Goal: Transaction & Acquisition: Purchase product/service

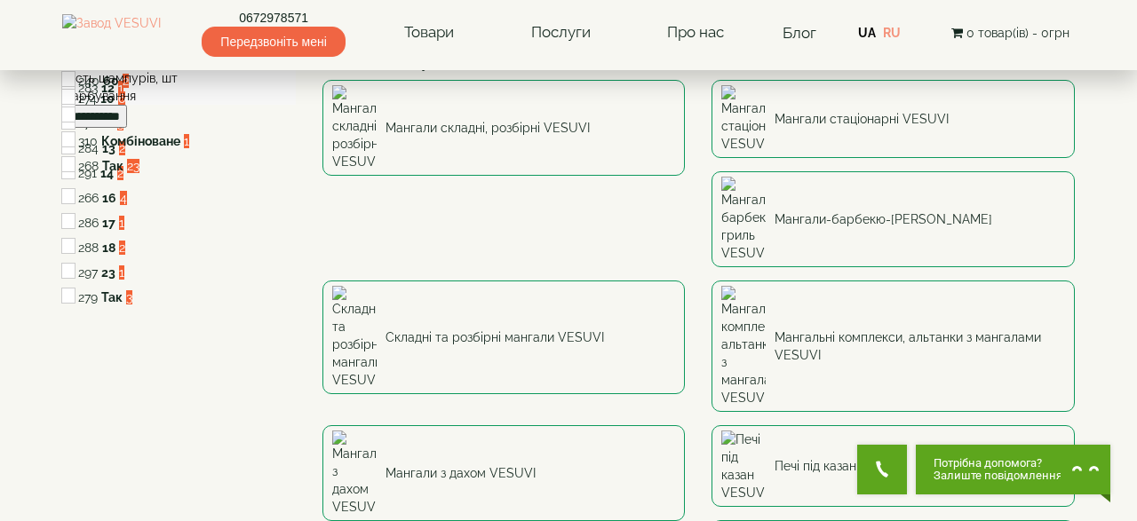
scroll to position [92, 0]
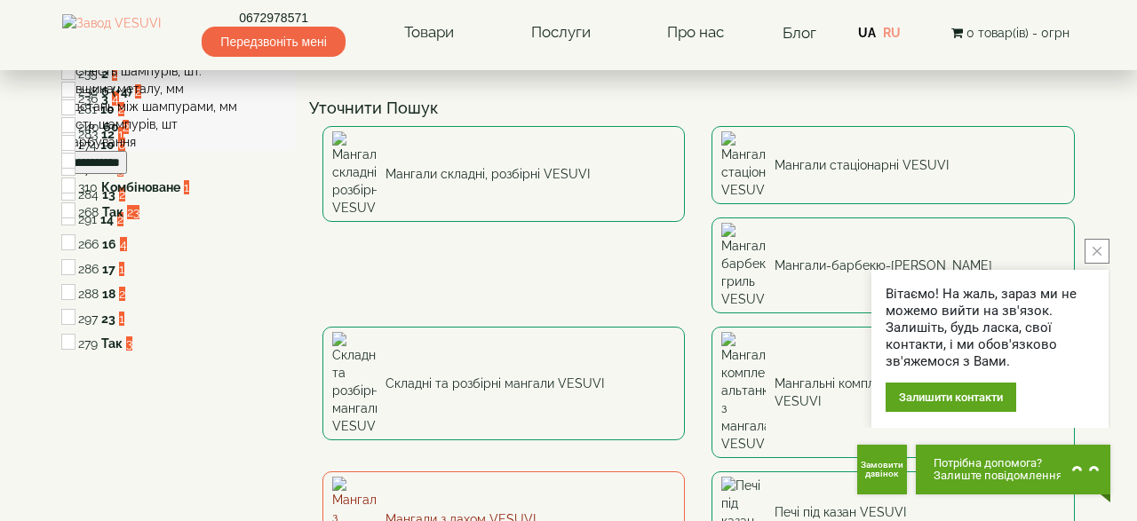
click at [377, 477] on img at bounding box center [354, 519] width 44 height 85
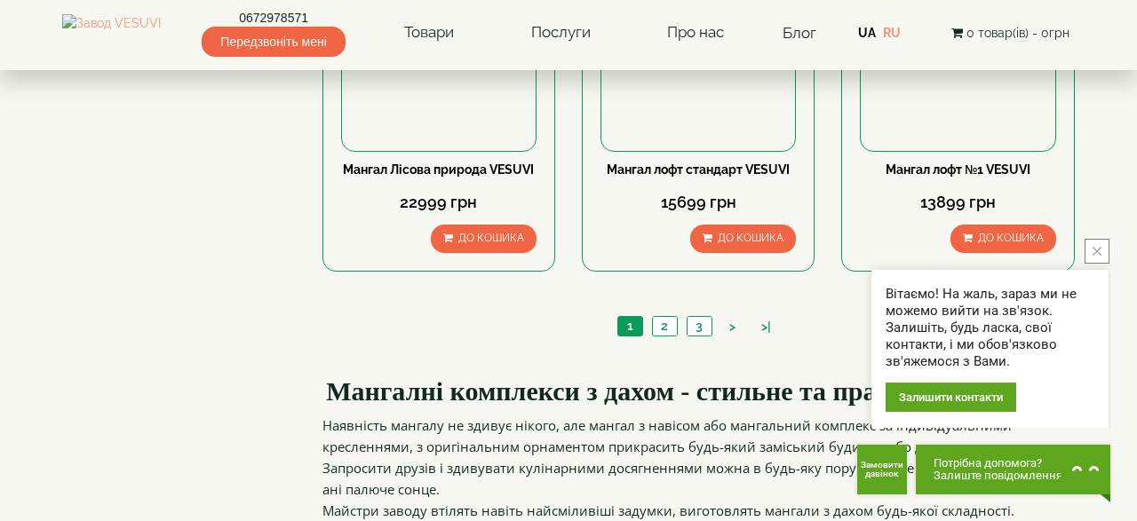
scroll to position [1847, 0]
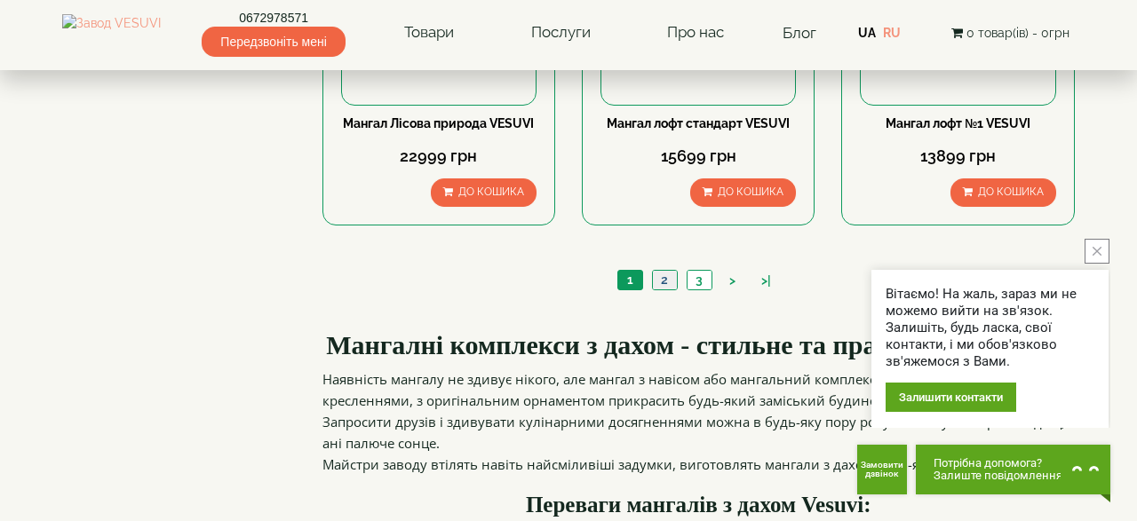
click at [665, 276] on link "2" at bounding box center [664, 280] width 25 height 19
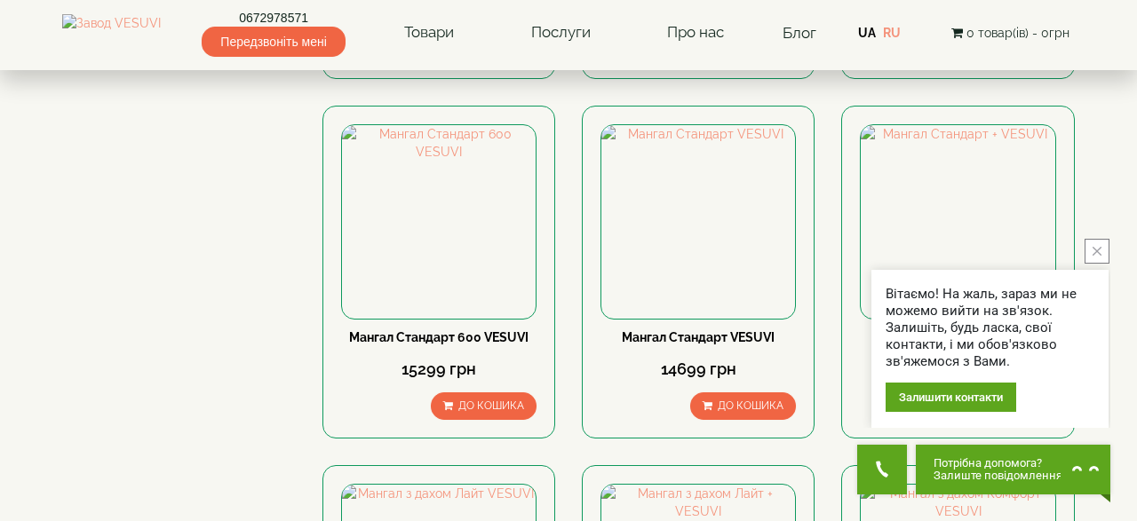
scroll to position [924, 0]
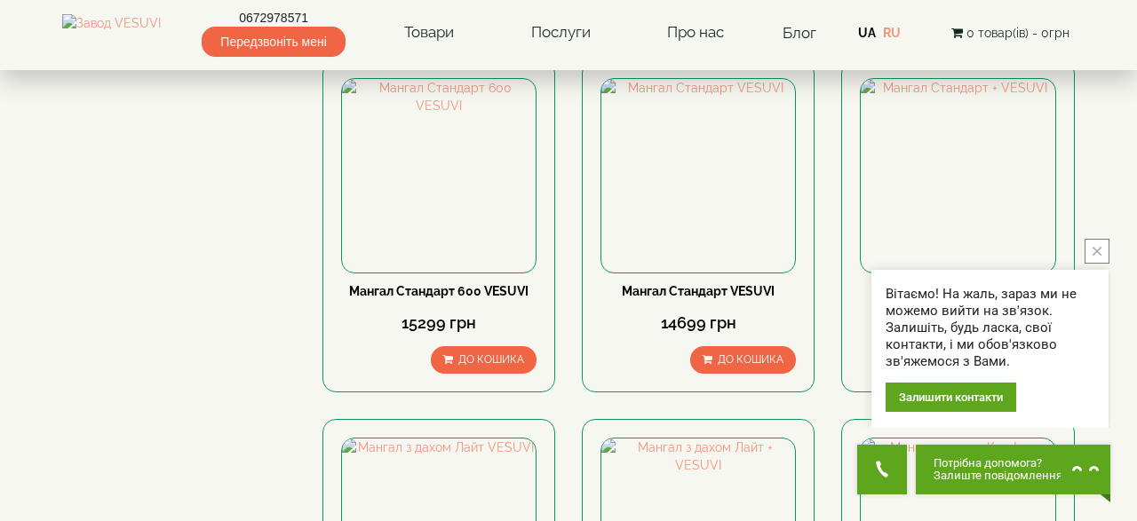
click at [1093, 253] on icon "close button" at bounding box center [1096, 251] width 9 height 9
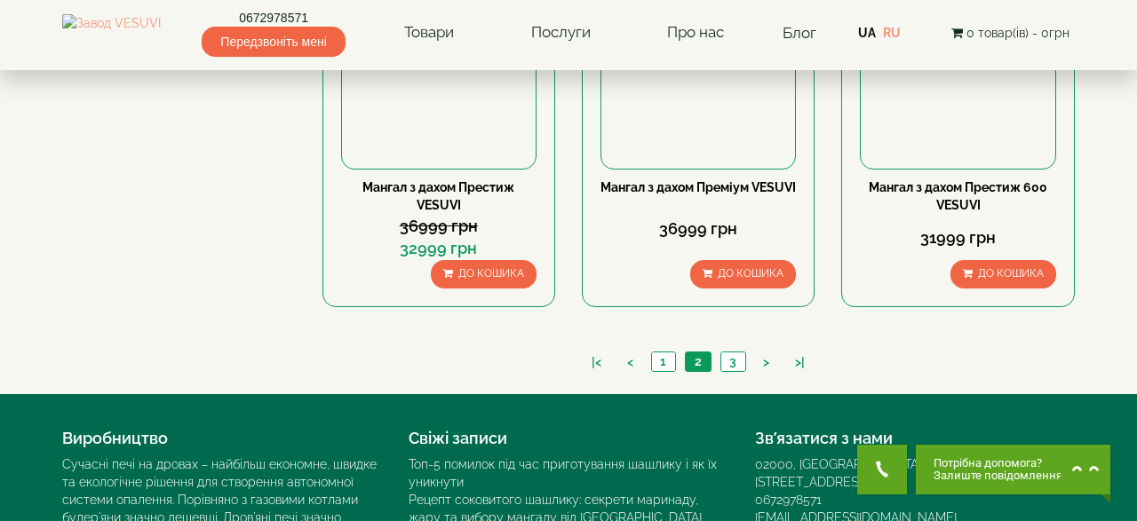
scroll to position [1801, 0]
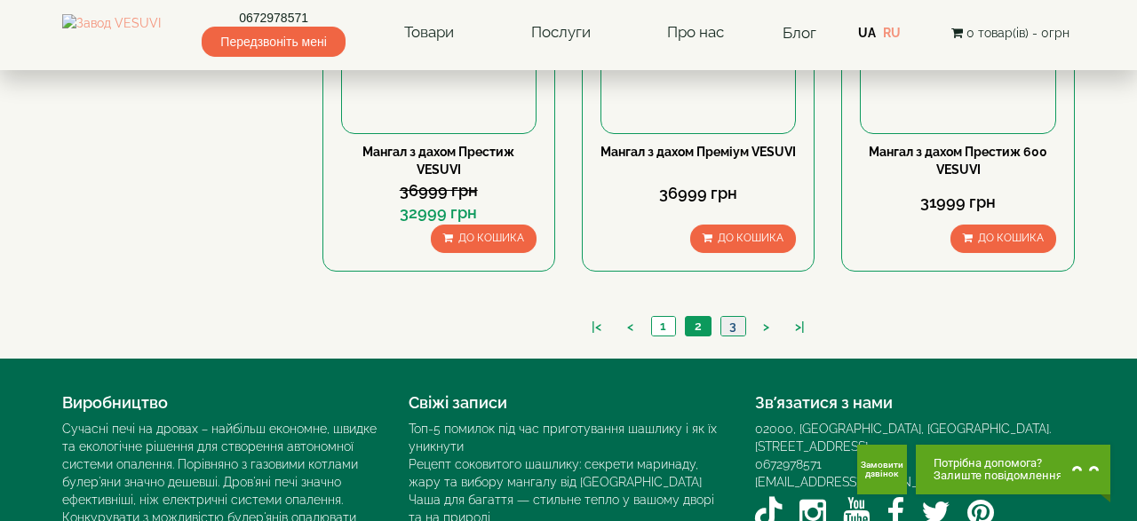
click at [733, 320] on link "3" at bounding box center [732, 326] width 25 height 19
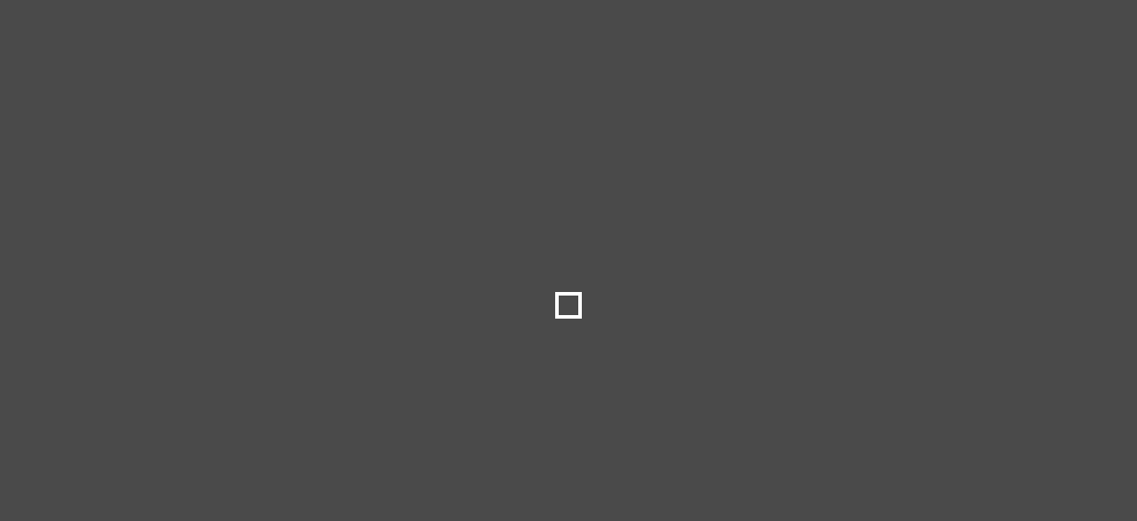
scroll to position [1801, 0]
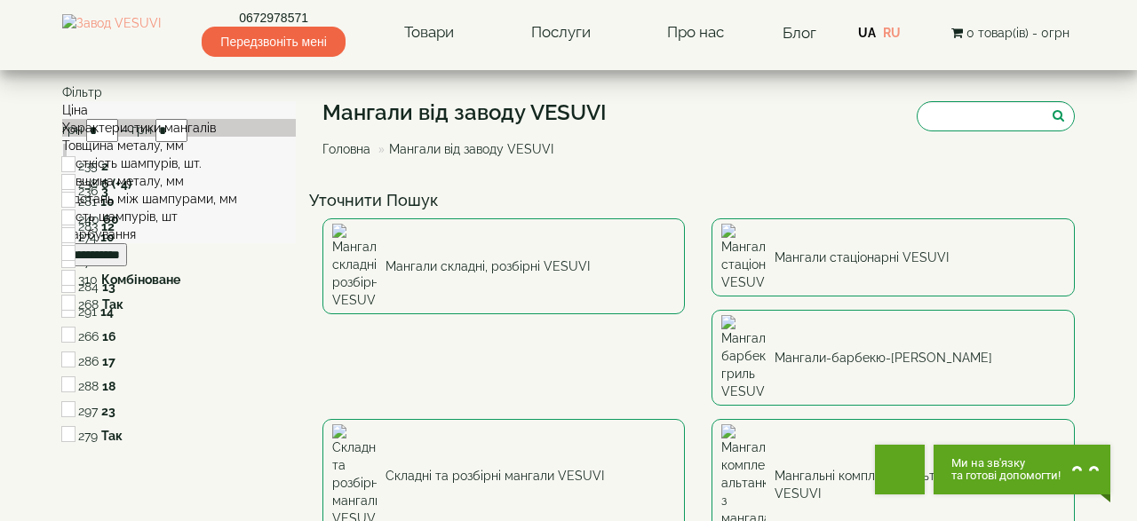
type input "***"
type input "******"
